Goal: Information Seeking & Learning: Check status

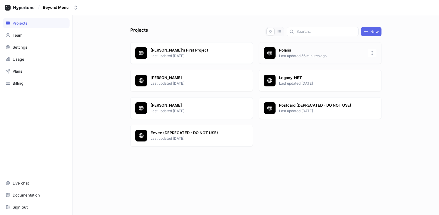
click at [288, 53] on p "Last updated 56 minutes ago" at bounding box center [321, 55] width 85 height 5
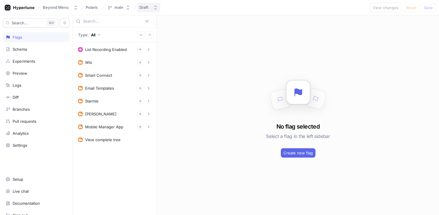
click at [145, 11] on button "Draft" at bounding box center [148, 8] width 23 height 10
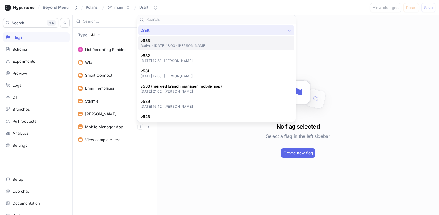
click at [180, 41] on span "v533" at bounding box center [174, 40] width 66 height 5
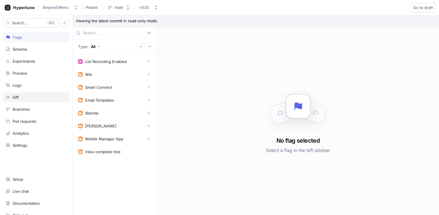
click at [39, 97] on div "Diff" at bounding box center [36, 97] width 61 height 5
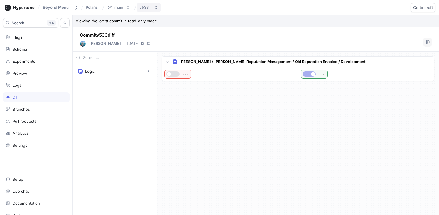
click at [152, 10] on button "v533" at bounding box center [148, 8] width 23 height 10
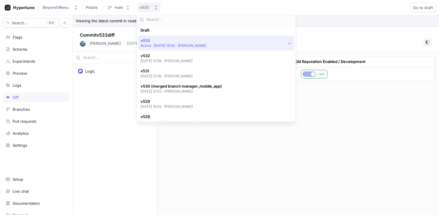
scroll to position [10, 0]
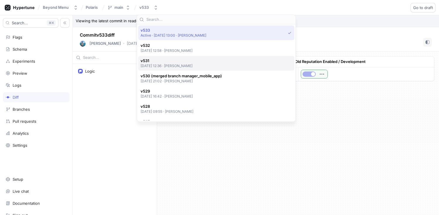
click at [192, 66] on p "[DATE] 12:36 ‧ [PERSON_NAME]" at bounding box center [167, 65] width 52 height 5
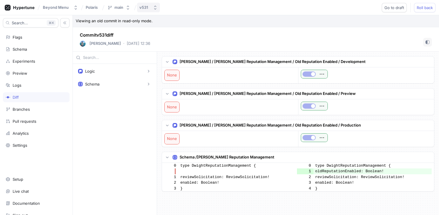
click at [152, 10] on button "v531" at bounding box center [148, 8] width 23 height 10
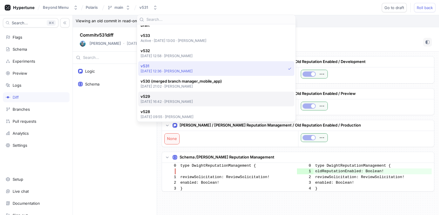
scroll to position [1, 0]
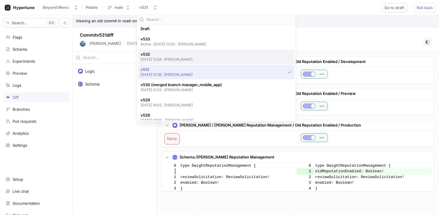
click at [193, 61] on p "[DATE] 12:58 ‧ [PERSON_NAME]" at bounding box center [167, 59] width 52 height 5
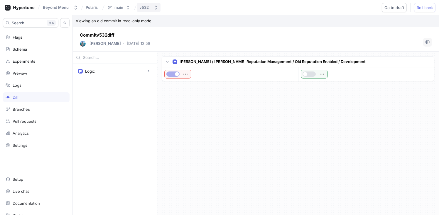
click at [147, 10] on button "v532" at bounding box center [148, 8] width 23 height 10
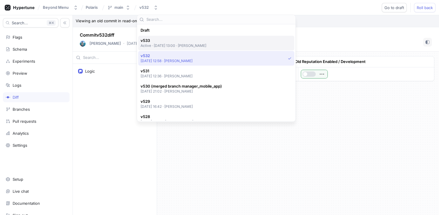
click at [181, 44] on p "Active ‧ [DATE] 13:00 ‧ [PERSON_NAME]" at bounding box center [174, 45] width 66 height 5
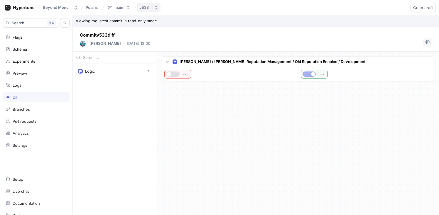
click at [157, 10] on button "v533" at bounding box center [148, 8] width 23 height 10
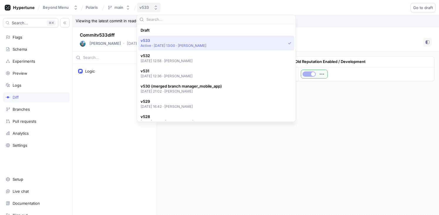
scroll to position [10, 0]
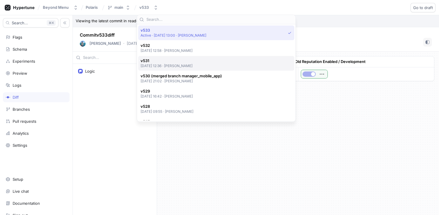
click at [189, 59] on span "v531" at bounding box center [167, 60] width 52 height 5
